Goal: Navigation & Orientation: Find specific page/section

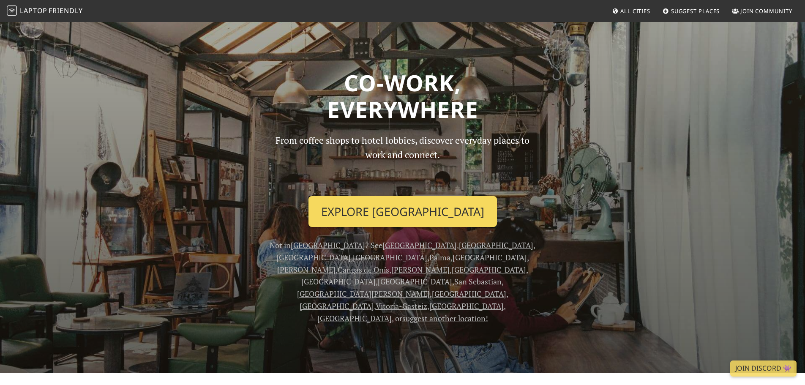
click at [425, 207] on link "Explore Barcelona" at bounding box center [402, 211] width 188 height 31
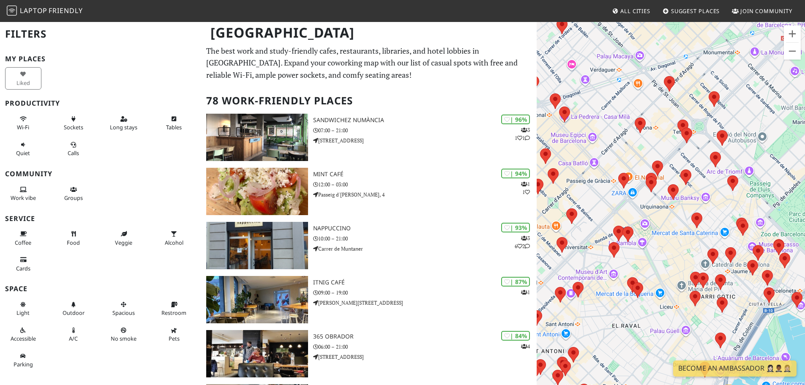
drag, startPoint x: 600, startPoint y: 225, endPoint x: 698, endPoint y: 204, distance: 100.2
click at [698, 204] on div at bounding box center [671, 213] width 268 height 385
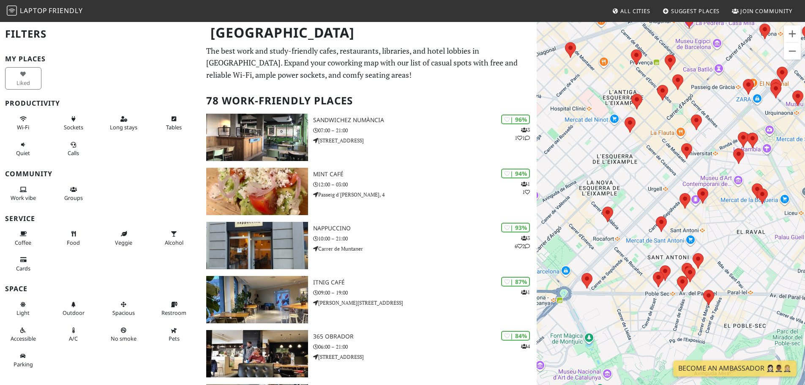
drag, startPoint x: 592, startPoint y: 244, endPoint x: 671, endPoint y: 175, distance: 105.7
click at [671, 175] on div at bounding box center [671, 213] width 268 height 385
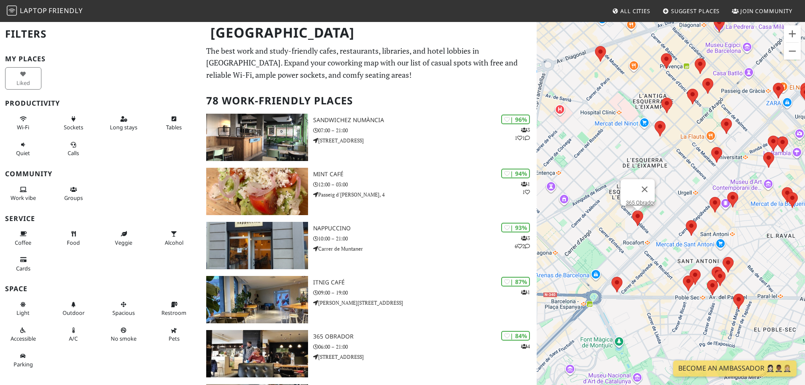
click at [632, 210] on area at bounding box center [632, 210] width 0 height 0
click at [649, 184] on button "Tanca" at bounding box center [644, 189] width 20 height 20
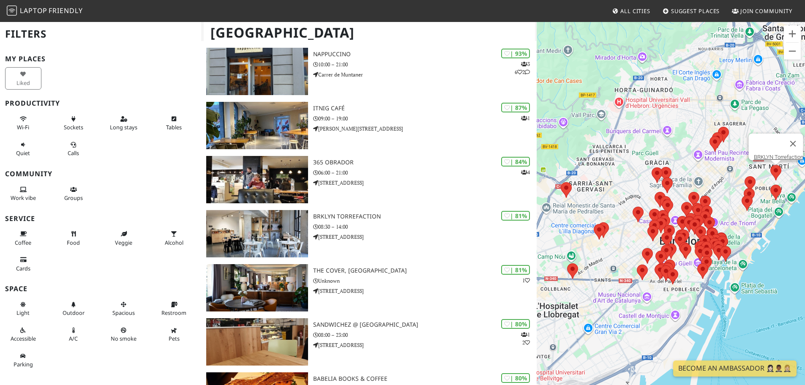
scroll to position [254, 0]
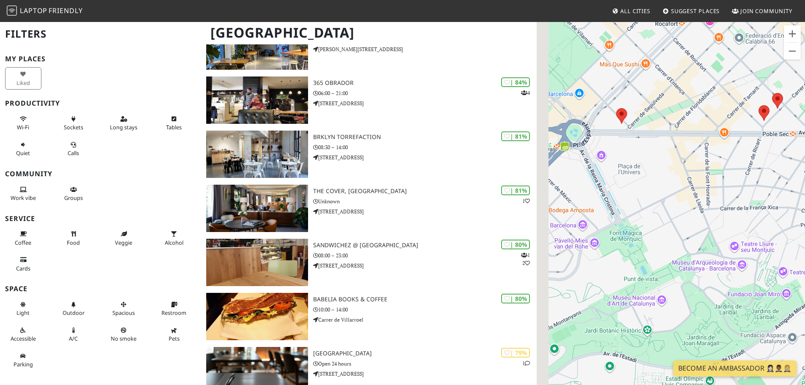
drag, startPoint x: 619, startPoint y: 246, endPoint x: 704, endPoint y: 203, distance: 96.2
click at [704, 203] on div at bounding box center [671, 213] width 268 height 385
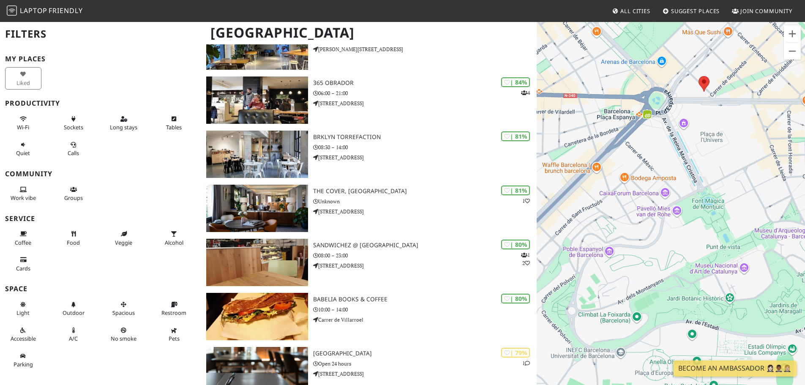
drag, startPoint x: 668, startPoint y: 207, endPoint x: 729, endPoint y: 191, distance: 62.8
click at [729, 191] on div at bounding box center [671, 213] width 268 height 385
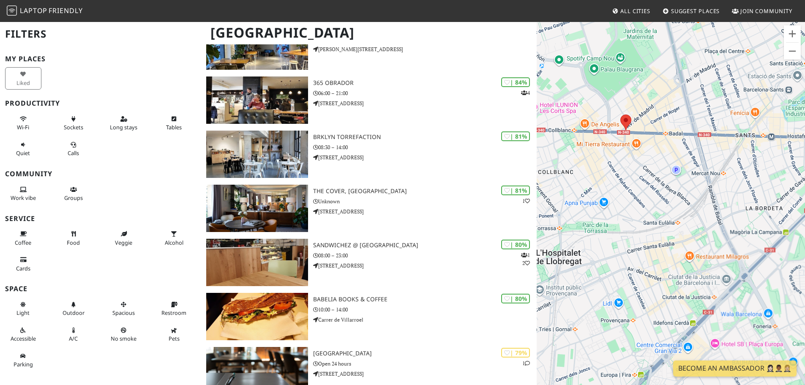
drag, startPoint x: 636, startPoint y: 169, endPoint x: 811, endPoint y: 165, distance: 175.4
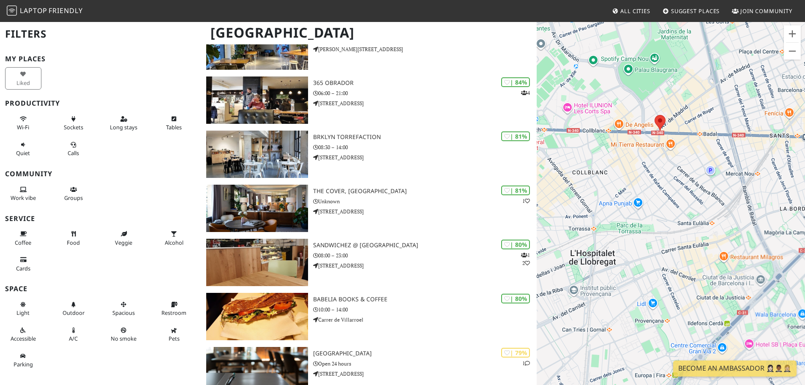
drag, startPoint x: 789, startPoint y: 169, endPoint x: 671, endPoint y: 180, distance: 118.4
click at [671, 180] on div at bounding box center [671, 213] width 268 height 385
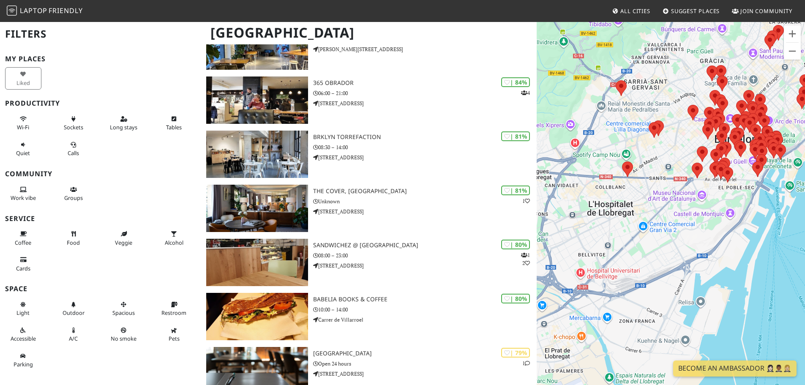
drag, startPoint x: 717, startPoint y: 124, endPoint x: 653, endPoint y: 180, distance: 84.7
click at [653, 180] on div at bounding box center [671, 213] width 268 height 385
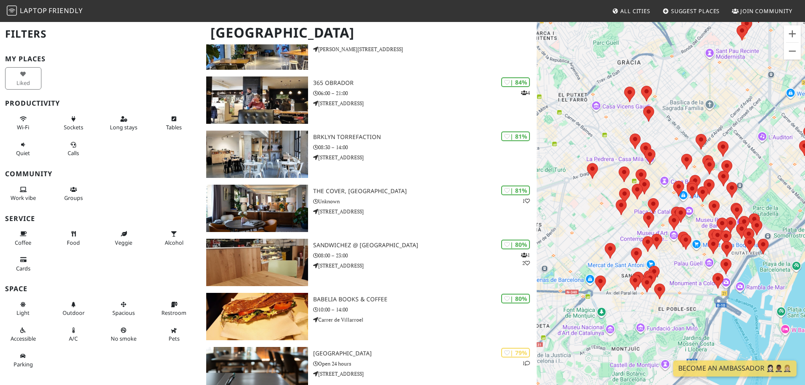
drag, startPoint x: 645, startPoint y: 183, endPoint x: 698, endPoint y: 106, distance: 93.1
click at [698, 105] on div at bounding box center [671, 213] width 268 height 385
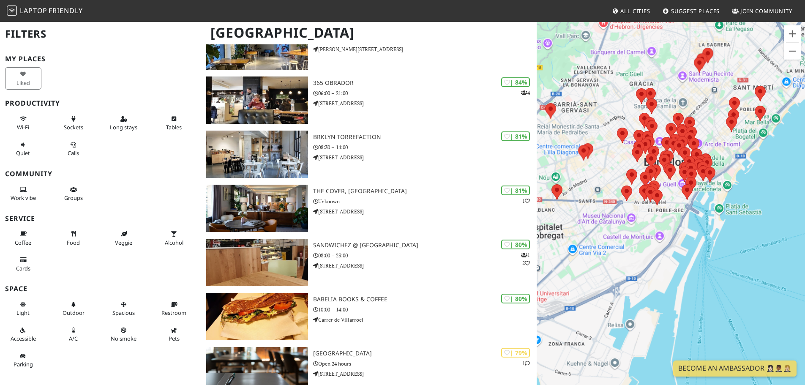
drag, startPoint x: 619, startPoint y: 169, endPoint x: 625, endPoint y: 164, distance: 8.1
click at [625, 164] on div at bounding box center [671, 213] width 268 height 385
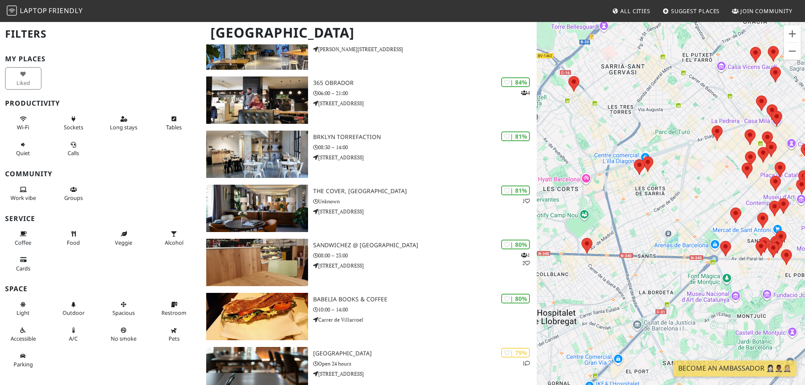
drag, startPoint x: 605, startPoint y: 116, endPoint x: 666, endPoint y: 102, distance: 63.3
click at [666, 102] on div at bounding box center [671, 213] width 268 height 385
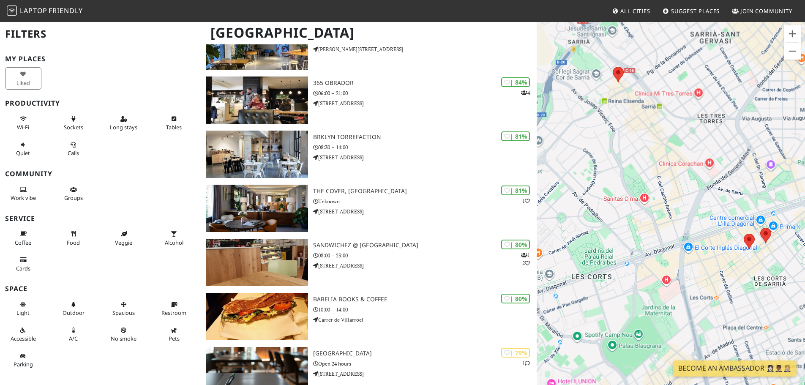
drag, startPoint x: 700, startPoint y: 207, endPoint x: 658, endPoint y: 134, distance: 84.2
click at [658, 138] on div at bounding box center [671, 213] width 268 height 385
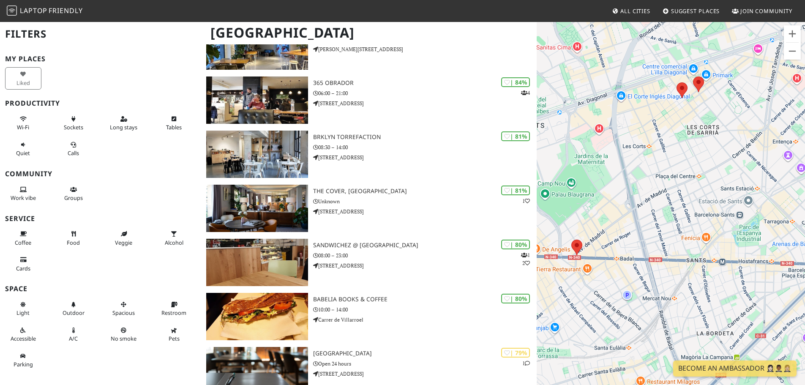
drag, startPoint x: 669, startPoint y: 196, endPoint x: 639, endPoint y: 104, distance: 97.3
click at [639, 104] on div at bounding box center [671, 213] width 268 height 385
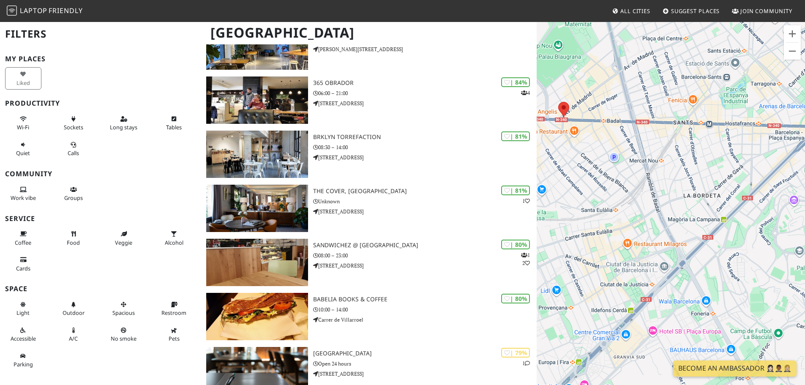
drag, startPoint x: 645, startPoint y: 149, endPoint x: 657, endPoint y: 97, distance: 53.3
click at [657, 97] on div at bounding box center [671, 213] width 268 height 385
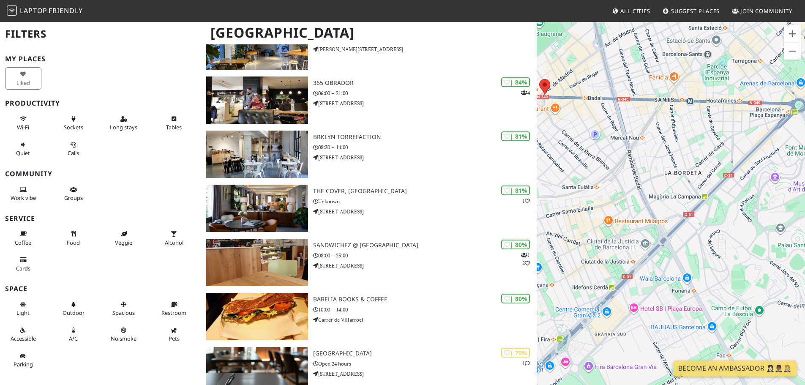
drag, startPoint x: 669, startPoint y: 167, endPoint x: 639, endPoint y: 167, distance: 29.2
click at [639, 167] on div at bounding box center [671, 213] width 268 height 385
